Goal: Information Seeking & Learning: Learn about a topic

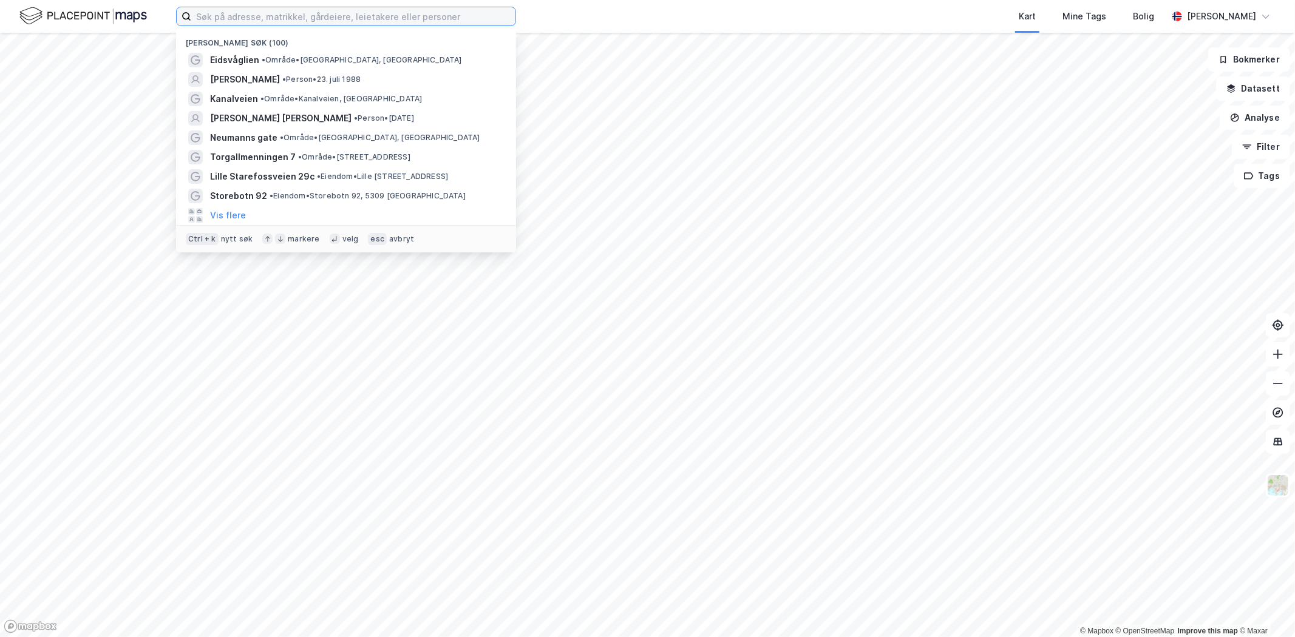
click at [288, 24] on input at bounding box center [353, 16] width 324 height 18
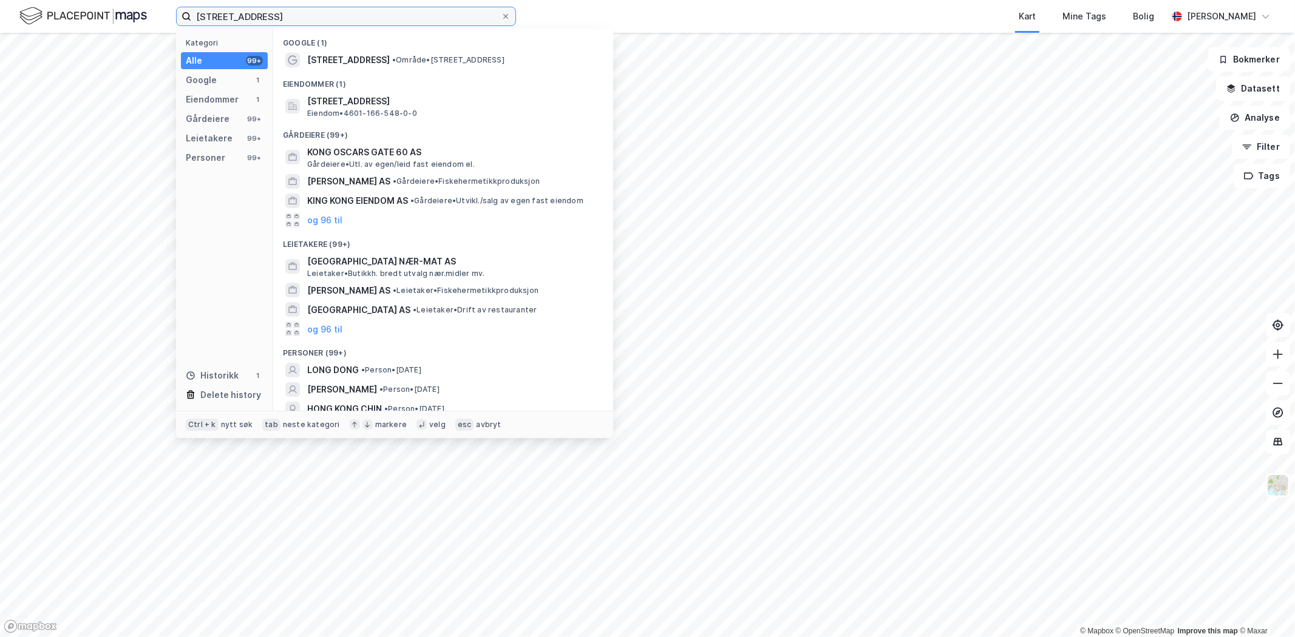
type input "[STREET_ADDRESS]"
click at [425, 59] on span "• Område • [STREET_ADDRESS]" at bounding box center [448, 60] width 112 height 10
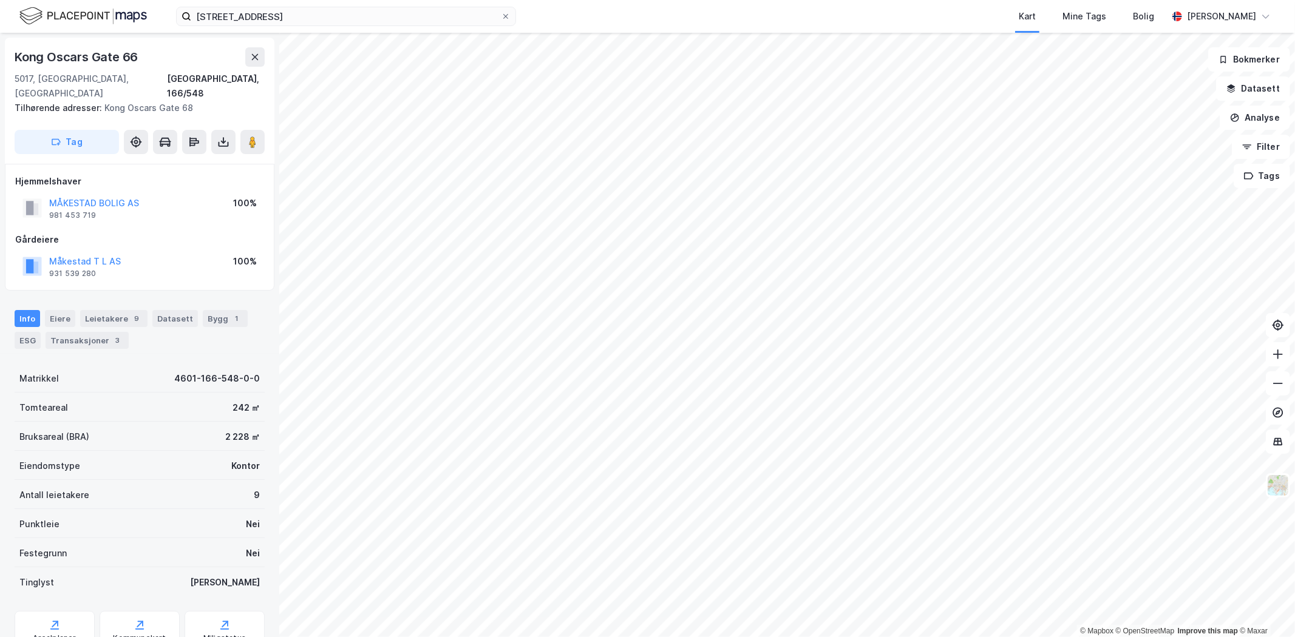
click at [30, 332] on div "ESG" at bounding box center [28, 340] width 26 height 17
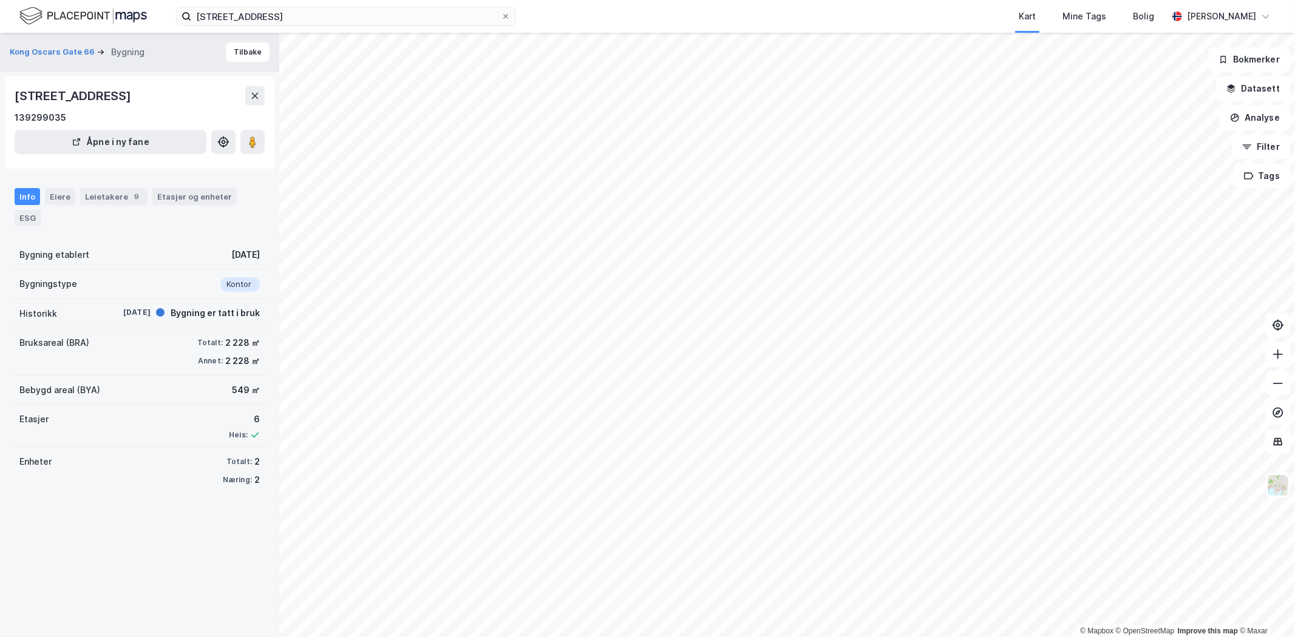
click at [28, 216] on div "ESG" at bounding box center [28, 218] width 26 height 16
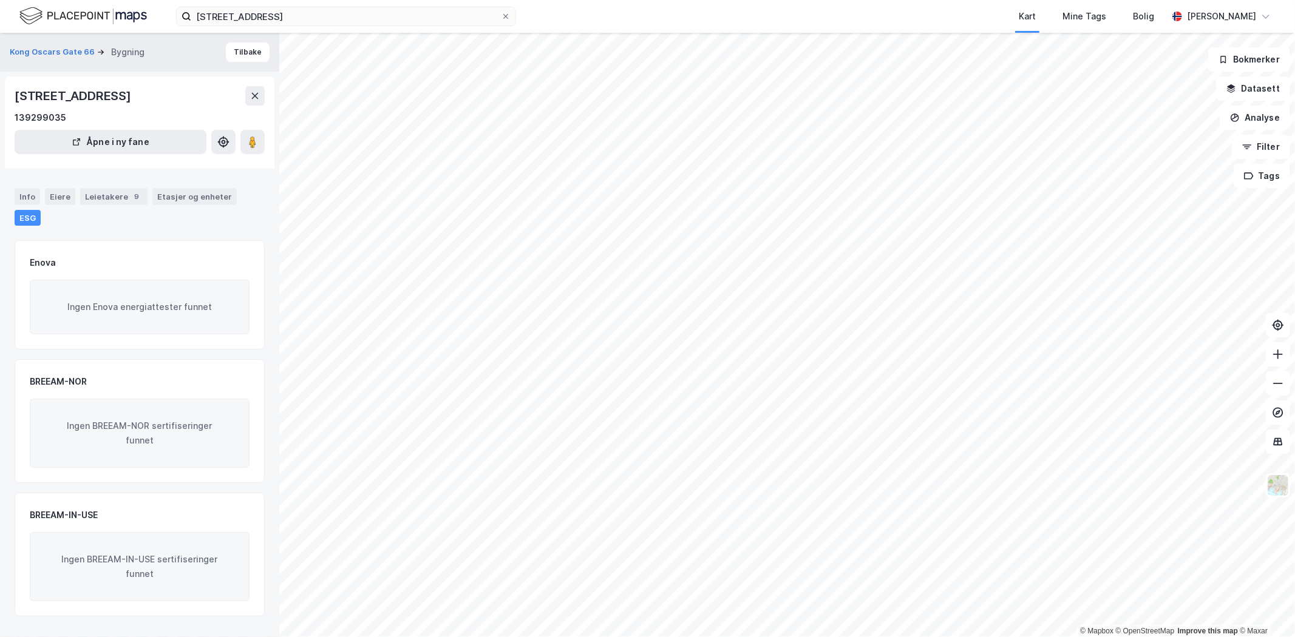
click at [25, 194] on div "Info" at bounding box center [27, 196] width 25 height 17
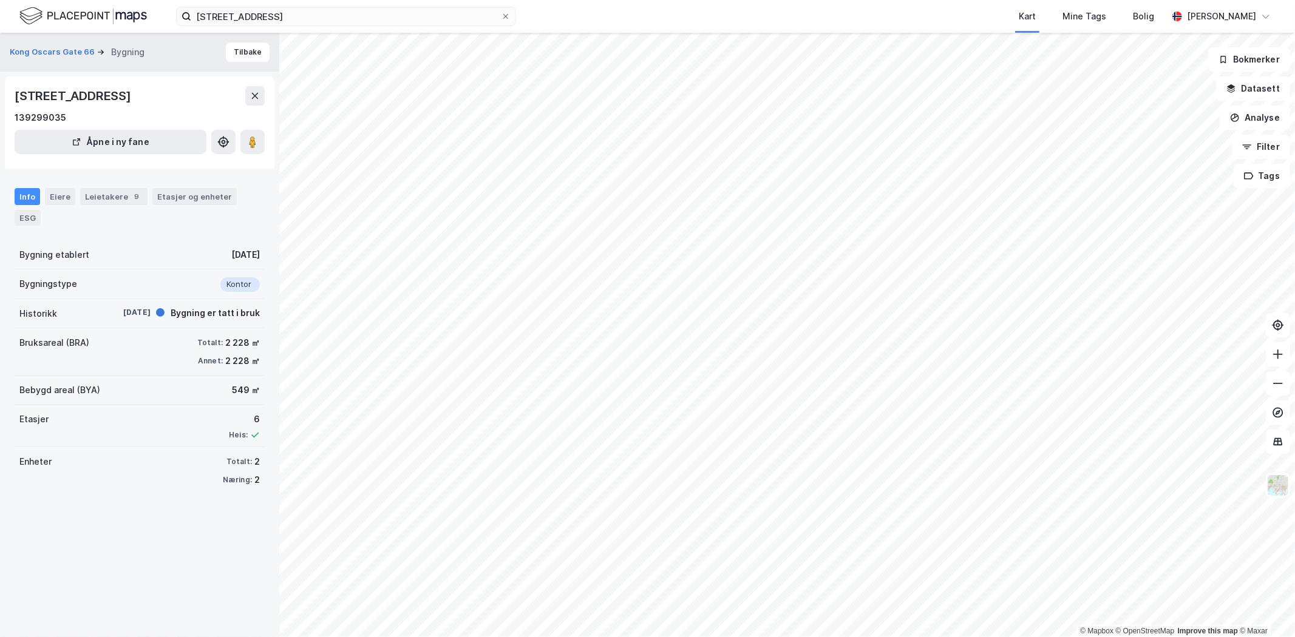
click at [252, 91] on icon at bounding box center [255, 96] width 10 height 10
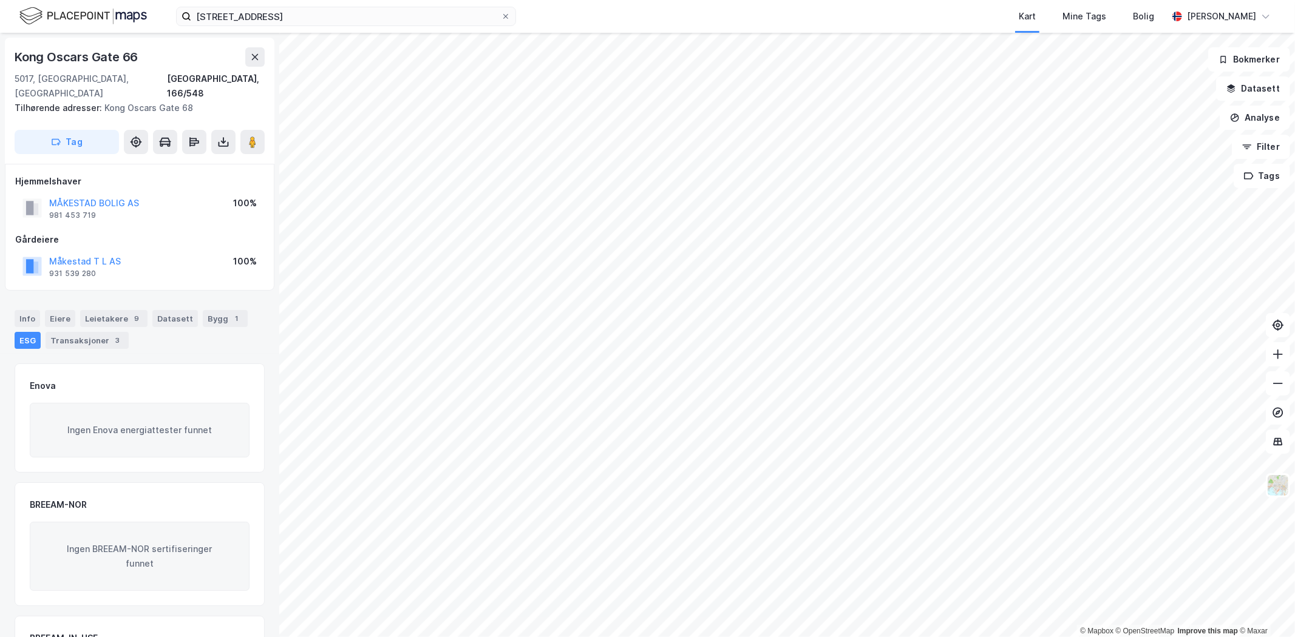
click at [25, 310] on div "Info" at bounding box center [27, 318] width 25 height 17
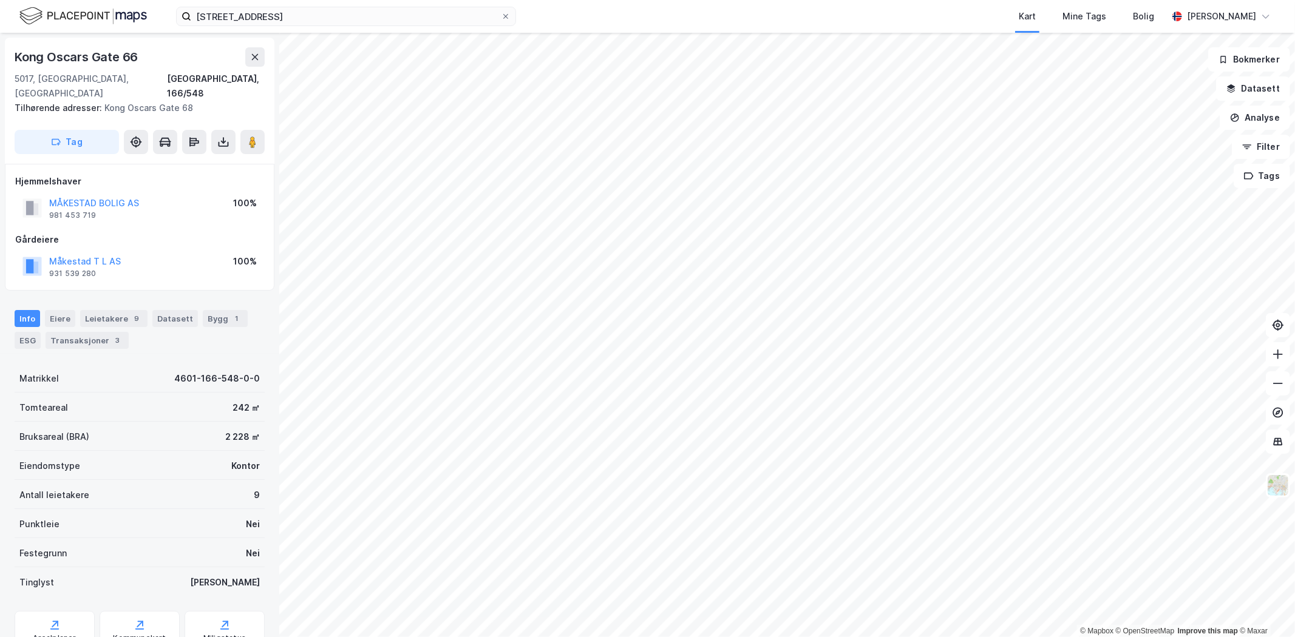
click at [84, 46] on div "Kong [STREET_ADDRESS] Tilhørende adresser: [GEOGRAPHIC_DATA] 68 Tag" at bounding box center [139, 101] width 269 height 126
drag, startPoint x: 135, startPoint y: 55, endPoint x: 17, endPoint y: 55, distance: 117.7
click at [17, 55] on div "Kong Oscars Gate 66" at bounding box center [78, 56] width 126 height 19
copy div "Kong Oscars Gate 66"
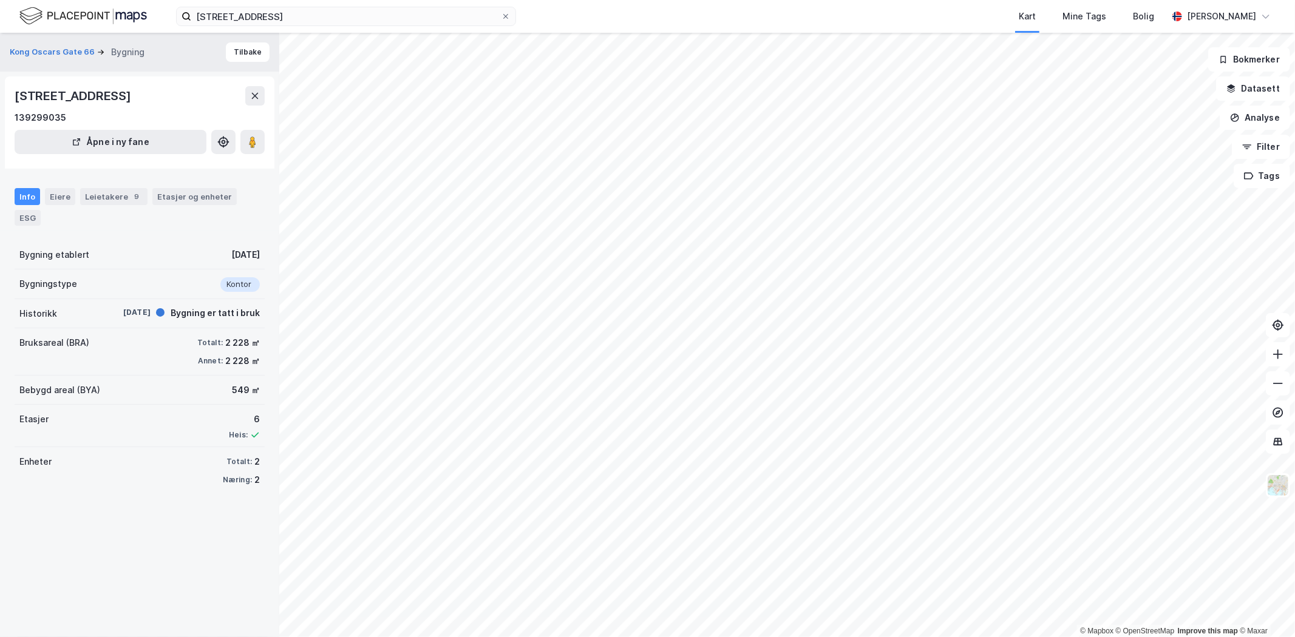
click at [256, 100] on icon at bounding box center [255, 96] width 10 height 10
